Goal: Navigation & Orientation: Find specific page/section

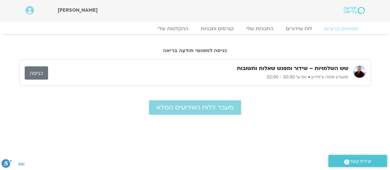
click at [43, 70] on link "כניסה" at bounding box center [36, 72] width 23 height 13
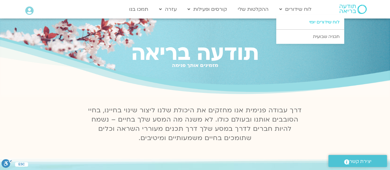
click at [308, 22] on link "לוח שידורים יומי" at bounding box center [310, 22] width 68 height 14
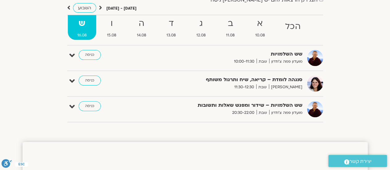
scroll to position [62, 0]
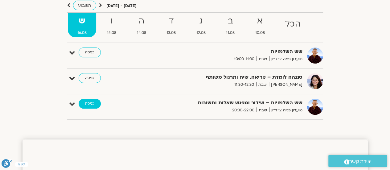
click at [91, 103] on link "כניסה" at bounding box center [90, 104] width 22 height 10
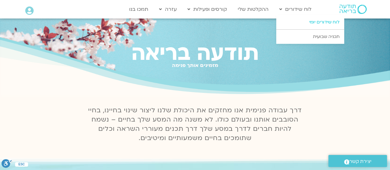
click at [305, 20] on link "לוח שידורים יומי" at bounding box center [310, 22] width 68 height 14
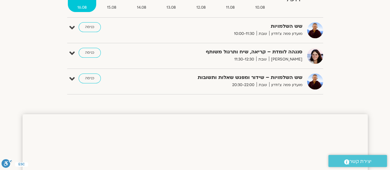
scroll to position [93, 0]
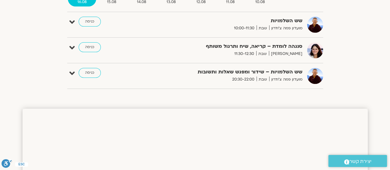
click at [373, 48] on section "הצג רק הרצאות להם יש [PERSON_NAME] גישה [DATE] - [DATE] השבוע להציג אירועים שפת…" at bounding box center [195, 21] width 390 height 149
click at [89, 71] on link "כניסה" at bounding box center [90, 73] width 22 height 10
